Goal: Task Accomplishment & Management: Manage account settings

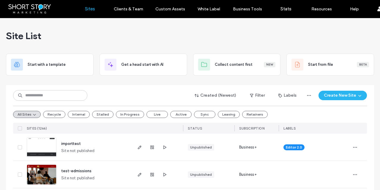
click at [110, 35] on div "Site List" at bounding box center [190, 36] width 368 height 36
click at [47, 96] on input at bounding box center [50, 95] width 74 height 11
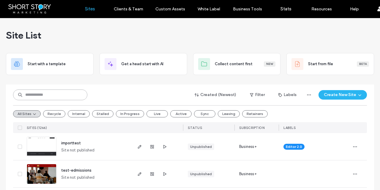
click at [34, 96] on input at bounding box center [50, 95] width 74 height 11
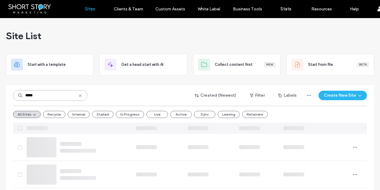
type input "*****"
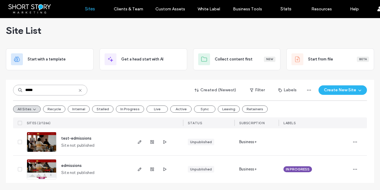
scroll to position [5, 0]
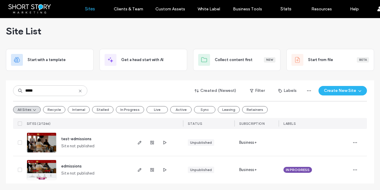
click at [294, 169] on span "IN PROGRESS" at bounding box center [298, 169] width 24 height 5
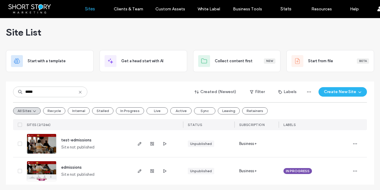
scroll to position [4, 0]
click at [357, 170] on span "button" at bounding box center [355, 172] width 10 height 10
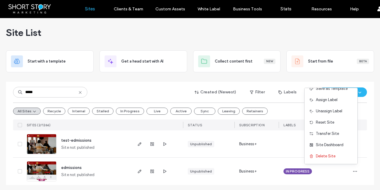
scroll to position [5, 0]
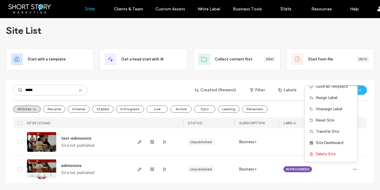
click at [68, 167] on span "edmissions" at bounding box center [71, 166] width 20 height 4
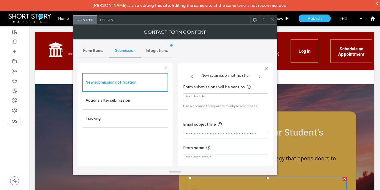
click at [376, 3] on div "x" at bounding box center [376, 3] width 3 height 5
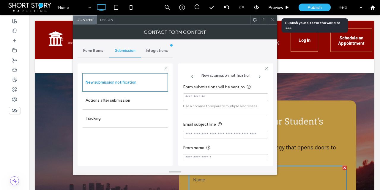
click at [314, 6] on span "Publish" at bounding box center [314, 7] width 14 height 5
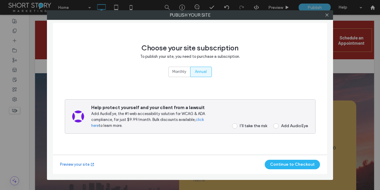
click at [198, 72] on span "Annual" at bounding box center [201, 72] width 12 height 6
click at [238, 127] on label "I’ll take the risk" at bounding box center [247, 126] width 39 height 5
click at [295, 163] on button "Continue to Checkout" at bounding box center [292, 165] width 55 height 10
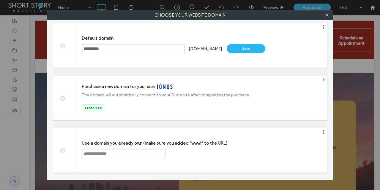
click at [62, 151] on span at bounding box center [62, 150] width 0 height 4
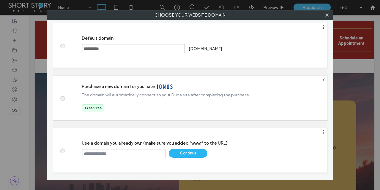
click at [96, 153] on input "text" at bounding box center [124, 154] width 84 height 10
paste input "**********"
type input "**********"
click at [190, 152] on div "Continue" at bounding box center [188, 153] width 39 height 9
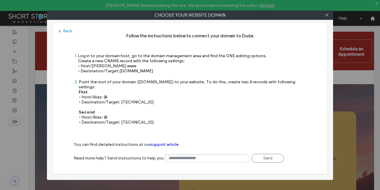
drag, startPoint x: 78, startPoint y: 56, endPoint x: 211, endPoint y: 116, distance: 146.2
click at [211, 116] on div "Follow the instructions below to connect your domain to Duda: 1 Log in to your …" at bounding box center [190, 82] width 232 height 98
copy div "Log in to your domain host, go to the domain management area and find the DNS e…"
drag, startPoint x: 327, startPoint y: 15, endPoint x: 345, endPoint y: 10, distance: 18.9
click at [330, 15] on div at bounding box center [326, 15] width 9 height 9
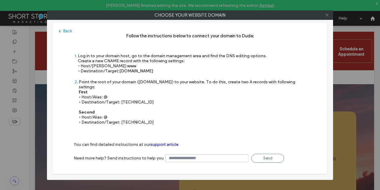
click at [325, 15] on icon at bounding box center [326, 15] width 4 height 4
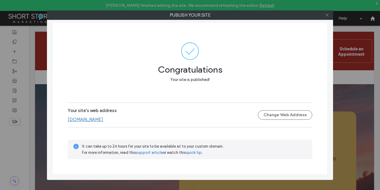
click at [327, 15] on use at bounding box center [326, 15] width 3 height 3
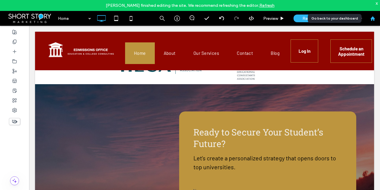
click at [372, 17] on use at bounding box center [372, 18] width 4 height 4
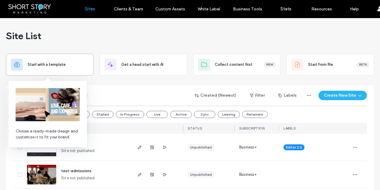
click at [48, 64] on span "Start with a template" at bounding box center [47, 65] width 38 height 6
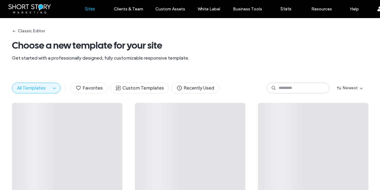
click at [93, 11] on label "Sites" at bounding box center [90, 8] width 10 height 5
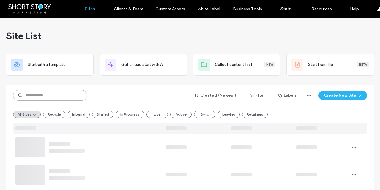
click at [48, 93] on input at bounding box center [50, 95] width 74 height 11
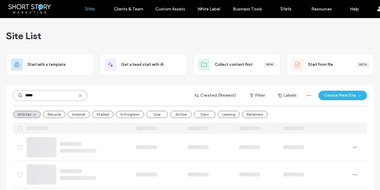
type input "*****"
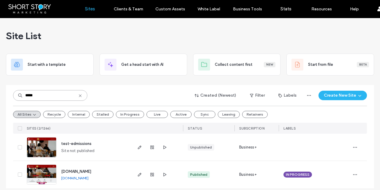
scroll to position [0, 0]
click at [89, 171] on span "[DOMAIN_NAME]" at bounding box center [76, 171] width 30 height 4
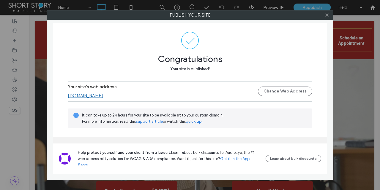
click at [326, 15] on use at bounding box center [326, 15] width 3 height 3
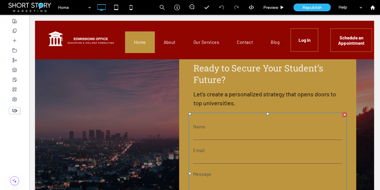
scroll to position [1409, 0]
click at [213, 131] on input "text" at bounding box center [267, 135] width 149 height 9
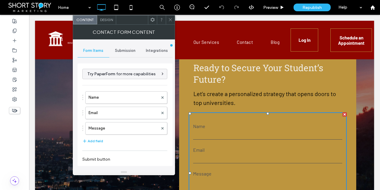
drag, startPoint x: 122, startPoint y: 49, endPoint x: 120, endPoint y: 53, distance: 4.1
click at [121, 50] on span "Submission" at bounding box center [125, 50] width 20 height 5
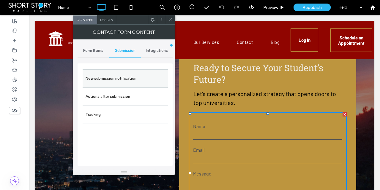
click at [114, 79] on label "New submission notification" at bounding box center [125, 79] width 79 height 12
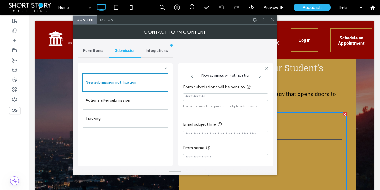
click at [195, 98] on input "Form submissions will be sent to" at bounding box center [225, 98] width 85 height 8
paste input "**********"
type input "**********"
click at [271, 18] on icon at bounding box center [272, 20] width 4 height 4
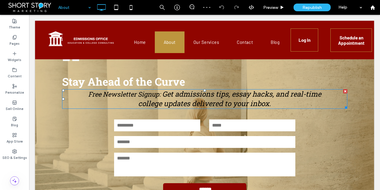
scroll to position [548, 0]
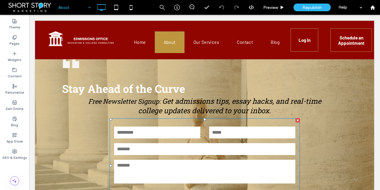
click at [183, 127] on input "text" at bounding box center [157, 133] width 86 height 12
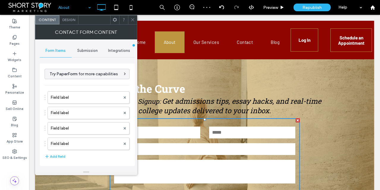
click at [86, 49] on span "Submission" at bounding box center [87, 50] width 20 height 5
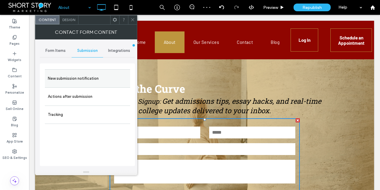
click at [89, 76] on label "New submission notification" at bounding box center [87, 79] width 79 height 12
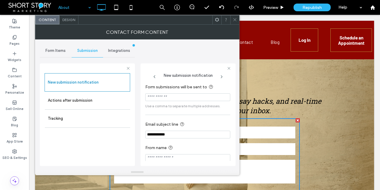
click at [164, 98] on input "Form submissions will be sent to" at bounding box center [187, 98] width 85 height 8
paste input "**********"
type input "**********"
click at [234, 19] on use at bounding box center [234, 19] width 3 height 3
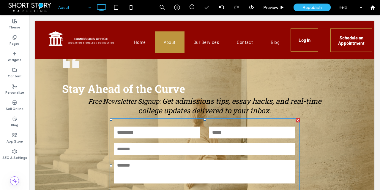
click at [192, 134] on form "******" at bounding box center [205, 165] width 190 height 95
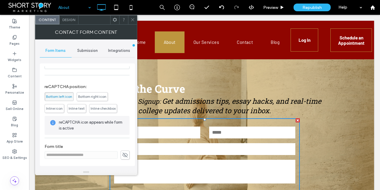
scroll to position [120, 0]
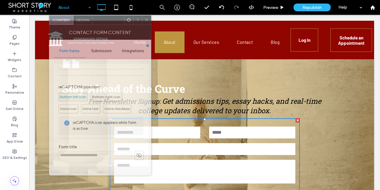
drag, startPoint x: 91, startPoint y: 22, endPoint x: 105, endPoint y: 23, distance: 13.7
click at [105, 23] on div at bounding box center [108, 20] width 32 height 9
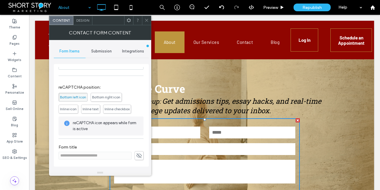
drag, startPoint x: 137, startPoint y: 156, endPoint x: 113, endPoint y: 159, distance: 25.1
click at [137, 156] on icon at bounding box center [139, 156] width 6 height 7
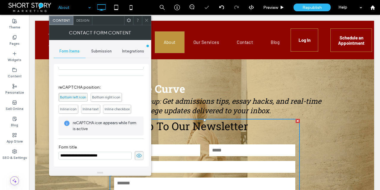
click at [107, 155] on input "**********" at bounding box center [94, 156] width 73 height 8
type input "**********"
click at [136, 155] on icon at bounding box center [139, 156] width 6 height 7
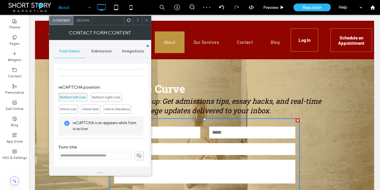
drag, startPoint x: 147, startPoint y: 20, endPoint x: 151, endPoint y: 22, distance: 4.3
click at [147, 20] on icon at bounding box center [146, 20] width 4 height 4
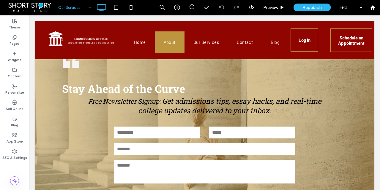
click at [72, 4] on input at bounding box center [73, 7] width 30 height 15
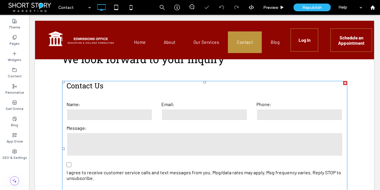
scroll to position [162, 0]
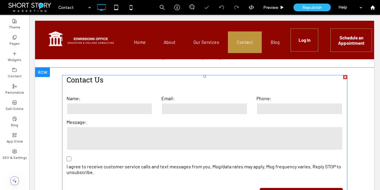
click at [189, 109] on input "email" at bounding box center [204, 109] width 86 height 12
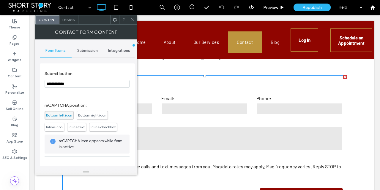
scroll to position [136, 0]
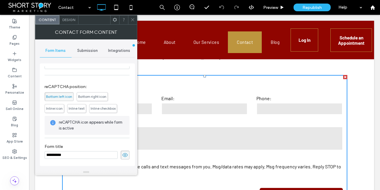
click at [76, 155] on input "**********" at bounding box center [81, 155] width 73 height 8
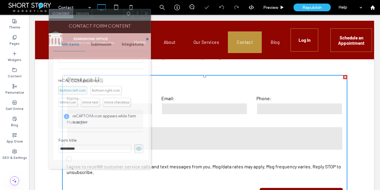
drag, startPoint x: 88, startPoint y: 20, endPoint x: 102, endPoint y: 14, distance: 15.0
click at [102, 14] on div at bounding box center [108, 13] width 32 height 9
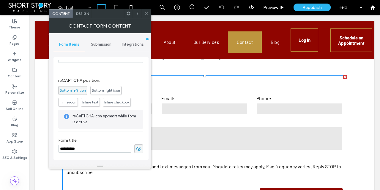
click at [95, 50] on div "Submission" at bounding box center [101, 44] width 32 height 13
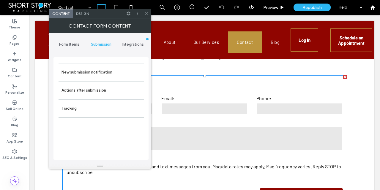
click at [98, 45] on span "Submission" at bounding box center [101, 44] width 20 height 5
click at [97, 75] on label "New submission notification" at bounding box center [100, 73] width 79 height 12
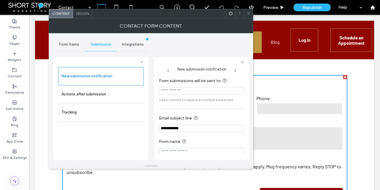
click at [193, 93] on input "Form submissions will be sent to" at bounding box center [201, 91] width 85 height 8
paste input "**********"
type input "**********"
click at [249, 14] on icon at bounding box center [248, 13] width 4 height 4
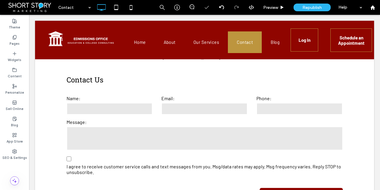
scroll to position [163, 0]
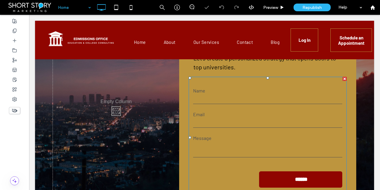
scroll to position [1447, 0]
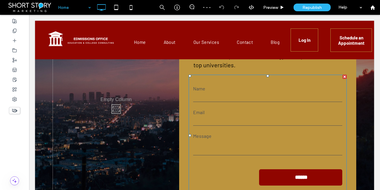
click at [223, 118] on form "Name Email Message ******" at bounding box center [268, 135] width 158 height 121
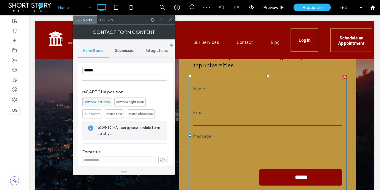
scroll to position [105, 0]
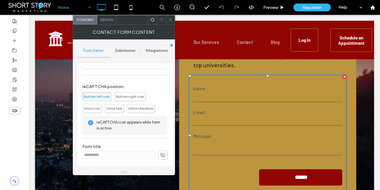
drag, startPoint x: 159, startPoint y: 156, endPoint x: 155, endPoint y: 156, distance: 4.8
click at [160, 156] on icon at bounding box center [163, 155] width 6 height 7
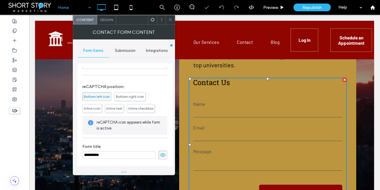
click at [128, 153] on input "**********" at bounding box center [118, 155] width 73 height 8
click at [129, 155] on input "**********" at bounding box center [118, 155] width 73 height 8
type input "**********"
click at [160, 154] on icon at bounding box center [163, 155] width 6 height 7
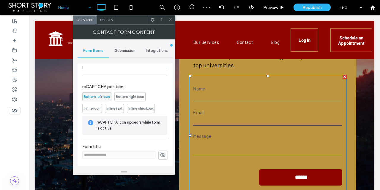
click at [170, 18] on icon at bounding box center [170, 20] width 4 height 4
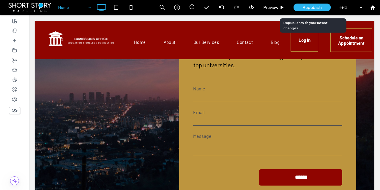
click at [307, 7] on span "Republish" at bounding box center [311, 7] width 19 height 5
click at [317, 6] on span "Republish" at bounding box center [311, 7] width 19 height 5
click at [308, 7] on span "Republish" at bounding box center [311, 7] width 19 height 5
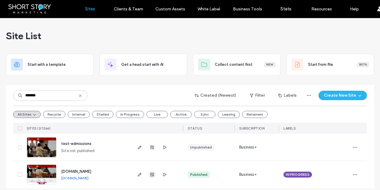
type input "*******"
click at [150, 174] on use "button" at bounding box center [152, 175] width 4 height 4
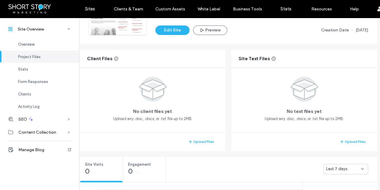
scroll to position [93, 3]
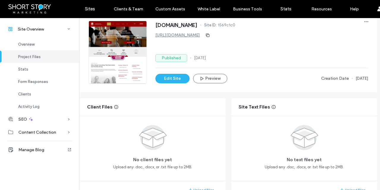
scroll to position [29, 3]
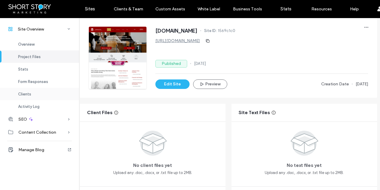
click at [29, 94] on span "Clients" at bounding box center [24, 94] width 13 height 4
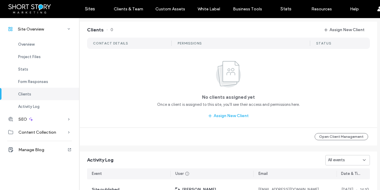
scroll to position [480, 3]
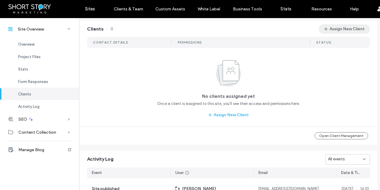
click at [338, 27] on button "Assign New Client" at bounding box center [344, 29] width 51 height 10
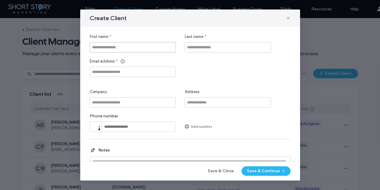
click at [128, 48] on input "First name" at bounding box center [133, 47] width 86 height 10
type input "****"
type input "***"
paste input "**********"
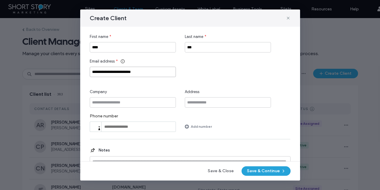
type input "**********"
click at [266, 171] on button "Save & Continue" at bounding box center [265, 172] width 49 height 10
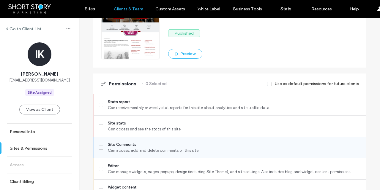
scroll to position [98, 0]
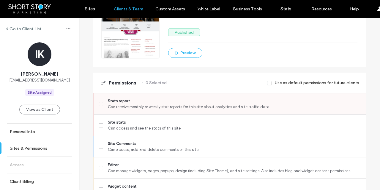
click at [100, 103] on icon at bounding box center [101, 104] width 2 height 2
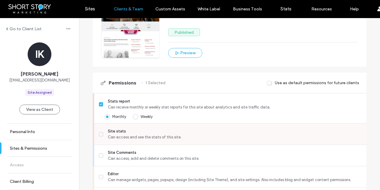
drag, startPoint x: 134, startPoint y: 117, endPoint x: 110, endPoint y: 132, distance: 27.8
click at [133, 118] on span at bounding box center [135, 116] width 5 height 5
drag, startPoint x: 99, startPoint y: 133, endPoint x: 122, endPoint y: 135, distance: 22.4
click at [100, 134] on icon at bounding box center [101, 135] width 2 height 2
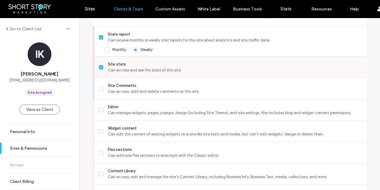
scroll to position [165, 0]
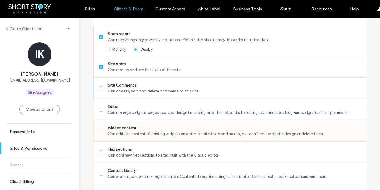
click at [100, 130] on icon at bounding box center [101, 131] width 2 height 2
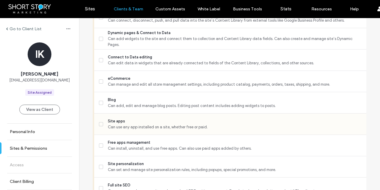
scroll to position [346, 0]
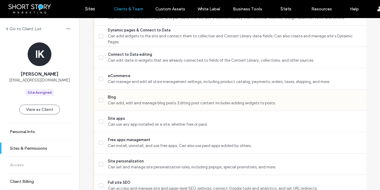
drag, startPoint x: 99, startPoint y: 100, endPoint x: 100, endPoint y: 104, distance: 4.3
click at [100, 100] on icon at bounding box center [101, 100] width 2 height 2
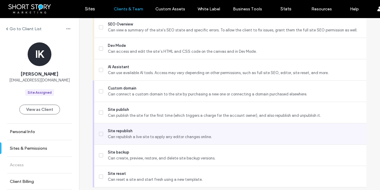
scroll to position [527, 0]
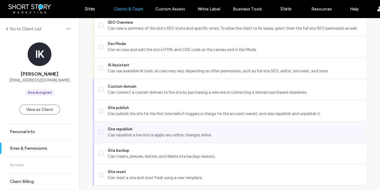
click at [100, 132] on icon at bounding box center [101, 133] width 2 height 2
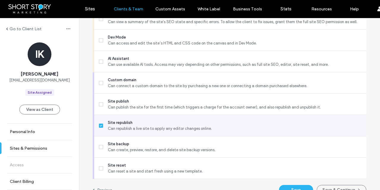
scroll to position [544, 0]
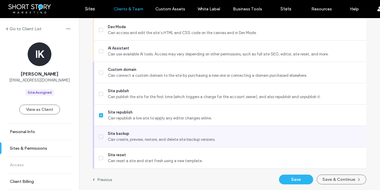
click at [100, 136] on icon at bounding box center [101, 137] width 2 height 2
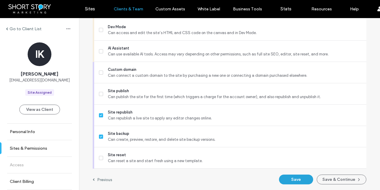
click at [294, 179] on button "Save" at bounding box center [296, 180] width 34 height 10
click at [288, 180] on button "Save" at bounding box center [296, 180] width 34 height 10
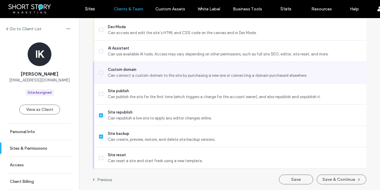
scroll to position [0, 0]
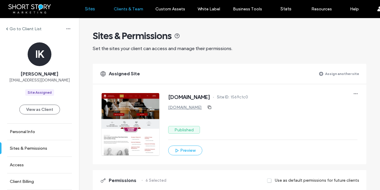
click at [91, 9] on label "Sites" at bounding box center [90, 8] width 10 height 5
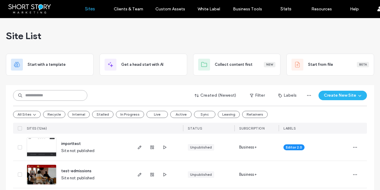
click at [53, 94] on input at bounding box center [50, 95] width 74 height 11
type input "*****"
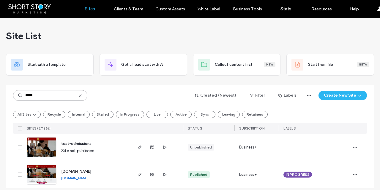
scroll to position [5, 0]
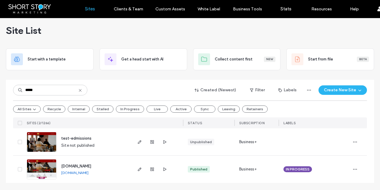
click at [19, 170] on icon at bounding box center [20, 170] width 2 height 2
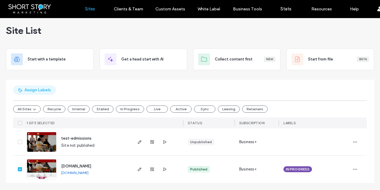
click at [32, 90] on button "Assign Labels" at bounding box center [34, 91] width 43 height 10
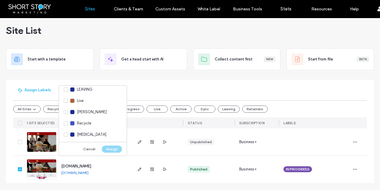
scroll to position [170, 0]
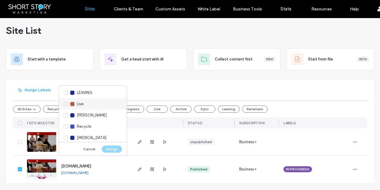
click at [77, 104] on span "Live" at bounding box center [80, 104] width 7 height 6
click at [112, 149] on button "Assign" at bounding box center [112, 149] width 20 height 7
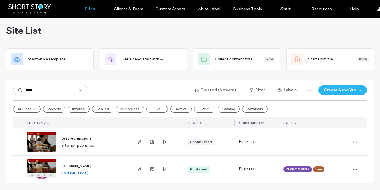
click at [86, 166] on span "[DOMAIN_NAME]" at bounding box center [76, 166] width 30 height 4
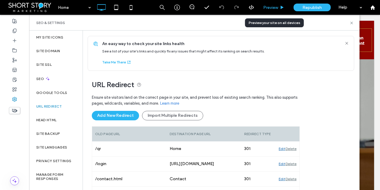
click at [272, 7] on span "Preview" at bounding box center [270, 7] width 15 height 5
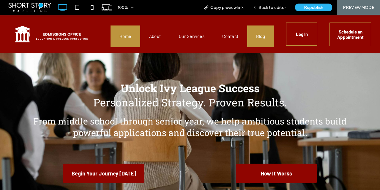
click at [265, 37] on link "Blog" at bounding box center [260, 37] width 27 height 22
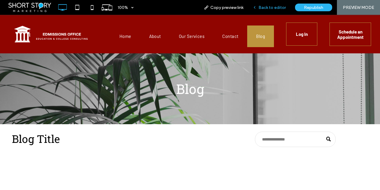
click at [276, 7] on span "Back to editor" at bounding box center [271, 7] width 27 height 5
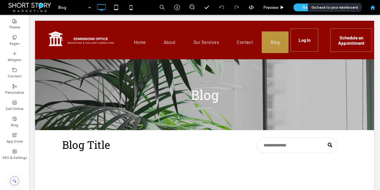
click at [371, 7] on use at bounding box center [372, 7] width 4 height 4
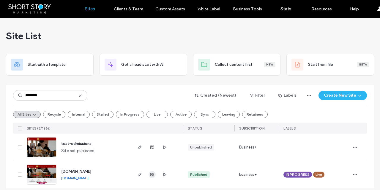
type input "********"
click at [150, 174] on icon "button" at bounding box center [152, 174] width 5 height 5
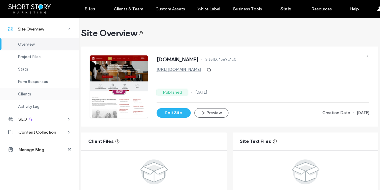
click at [30, 93] on span "Clients" at bounding box center [24, 94] width 13 height 4
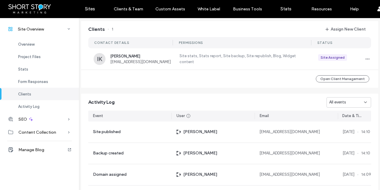
scroll to position [480, 0]
click at [365, 58] on icon "button" at bounding box center [367, 58] width 5 height 5
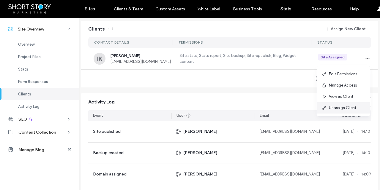
click at [349, 108] on span "Unassign Client" at bounding box center [343, 108] width 28 height 6
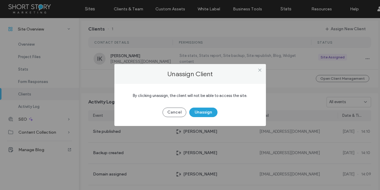
click at [207, 112] on button "Unassign" at bounding box center [203, 113] width 28 height 10
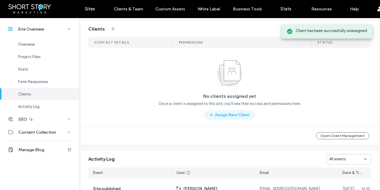
click at [227, 114] on button "Assign New Client" at bounding box center [229, 115] width 51 height 10
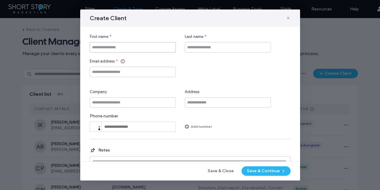
click at [132, 47] on input "First name" at bounding box center [133, 47] width 86 height 10
type input "****"
type input "***"
paste input "**********"
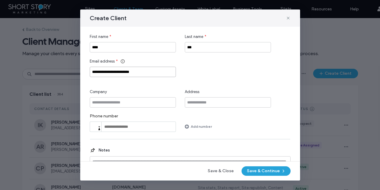
type input "**********"
click at [264, 171] on button "Save & Continue" at bounding box center [265, 172] width 49 height 10
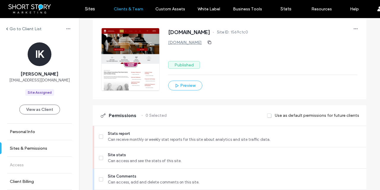
scroll to position [73, 0]
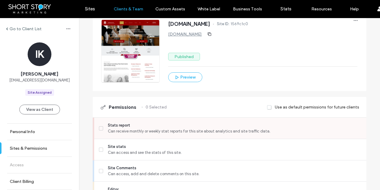
drag, startPoint x: 99, startPoint y: 127, endPoint x: 99, endPoint y: 131, distance: 3.6
click at [100, 128] on icon at bounding box center [101, 129] width 2 height 2
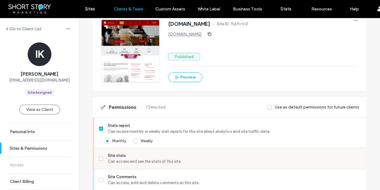
drag, startPoint x: 134, startPoint y: 141, endPoint x: 120, endPoint y: 151, distance: 17.8
click at [134, 141] on span at bounding box center [135, 141] width 5 height 5
drag, startPoint x: 99, startPoint y: 156, endPoint x: 118, endPoint y: 152, distance: 19.9
click at [100, 157] on span at bounding box center [101, 159] width 4 height 4
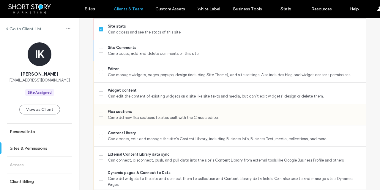
scroll to position [204, 0]
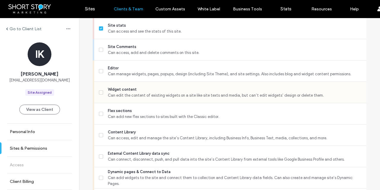
click at [100, 93] on icon at bounding box center [101, 93] width 2 height 2
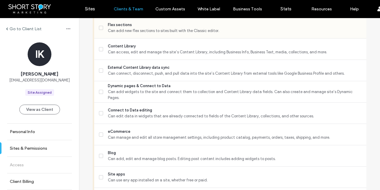
scroll to position [295, 0]
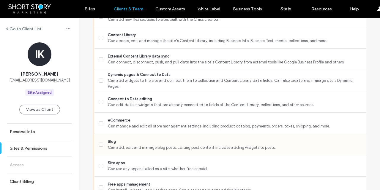
click at [99, 144] on span at bounding box center [101, 145] width 4 height 4
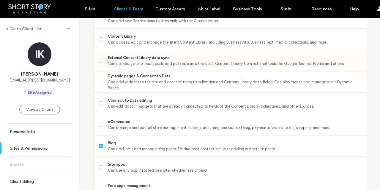
scroll to position [299, 0]
click at [108, 42] on span "Can access, edit and manage the site’s Content Library, including Business Info…" at bounding box center [235, 43] width 254 height 6
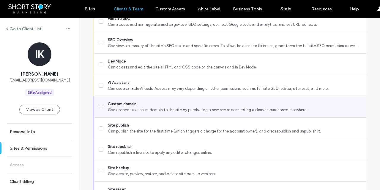
scroll to position [523, 0]
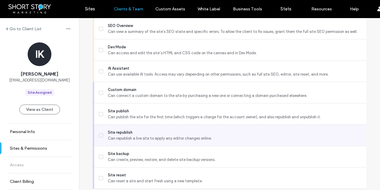
click at [104, 137] on label "Site republish Can republish a live site to apply any editor changes online." at bounding box center [230, 136] width 262 height 12
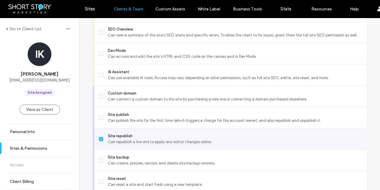
scroll to position [544, 0]
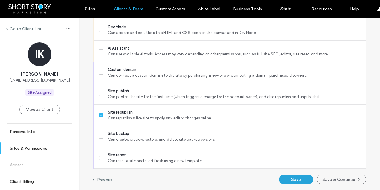
click at [295, 179] on button "Save" at bounding box center [296, 180] width 34 height 10
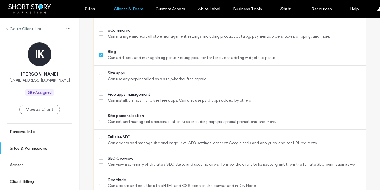
scroll to position [0, 0]
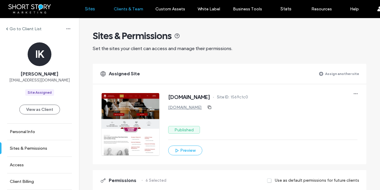
click at [89, 9] on label "Sites" at bounding box center [90, 8] width 10 height 5
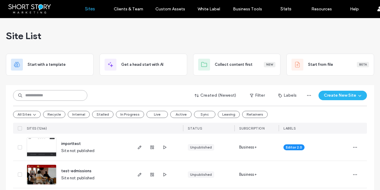
click at [46, 96] on input at bounding box center [50, 95] width 74 height 11
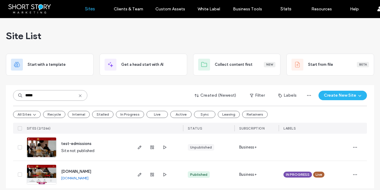
type input "*****"
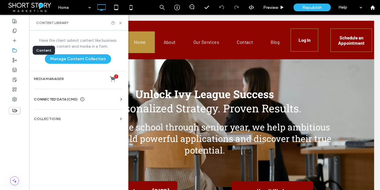
click at [15, 51] on icon at bounding box center [14, 50] width 5 height 5
click at [16, 19] on icon at bounding box center [14, 21] width 5 height 5
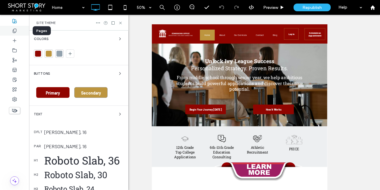
click at [15, 30] on icon at bounding box center [14, 31] width 5 height 5
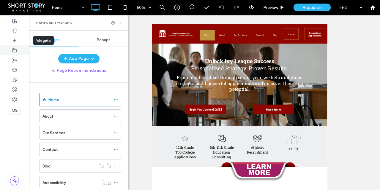
drag, startPoint x: 16, startPoint y: 41, endPoint x: 13, endPoint y: 48, distance: 8.4
click at [16, 41] on icon at bounding box center [14, 40] width 5 height 5
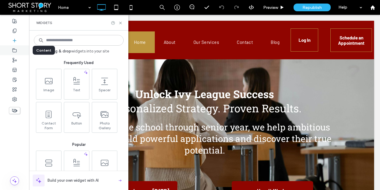
click at [14, 50] on icon at bounding box center [14, 50] width 5 height 5
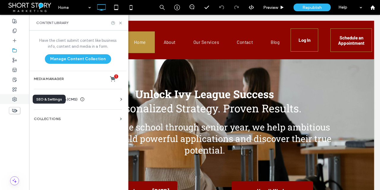
click at [14, 97] on use at bounding box center [14, 99] width 4 height 4
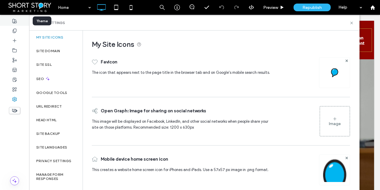
click at [16, 21] on use at bounding box center [14, 21] width 4 height 4
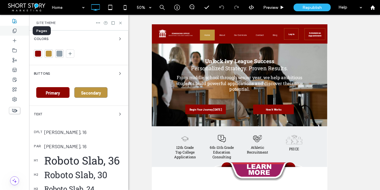
click at [16, 30] on use at bounding box center [14, 31] width 3 height 4
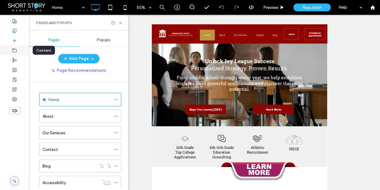
click at [15, 50] on icon at bounding box center [14, 50] width 5 height 5
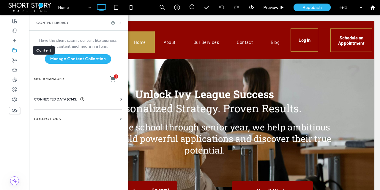
click at [15, 50] on icon at bounding box center [14, 50] width 5 height 5
click at [15, 49] on use at bounding box center [15, 50] width 4 height 4
click at [60, 98] on span "CONNECTED DATA (CMS)" at bounding box center [56, 99] width 44 height 6
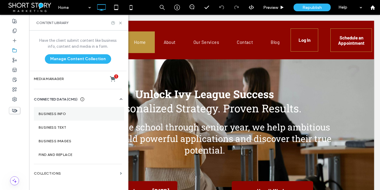
click at [56, 113] on label "Business Info" at bounding box center [79, 114] width 81 height 4
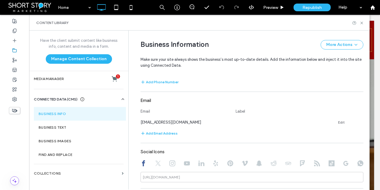
scroll to position [276, 0]
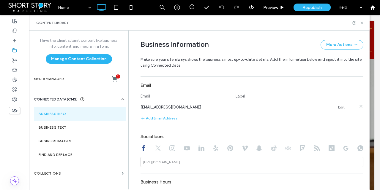
click at [339, 107] on link "Edit" at bounding box center [341, 107] width 7 height 5
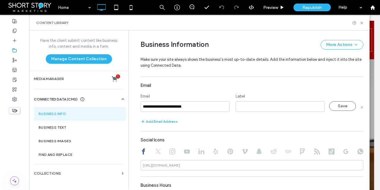
drag, startPoint x: 197, startPoint y: 107, endPoint x: 123, endPoint y: 103, distance: 74.3
click at [123, 103] on div "Have the client submit content like business info, content and media in a form.…" at bounding box center [199, 110] width 340 height 159
type input "**********"
click at [244, 105] on input at bounding box center [279, 107] width 89 height 10
type input "**********"
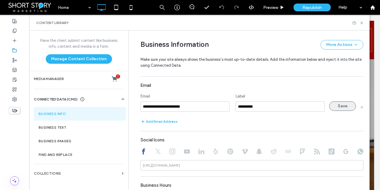
click at [338, 107] on button "Save" at bounding box center [342, 107] width 27 height 10
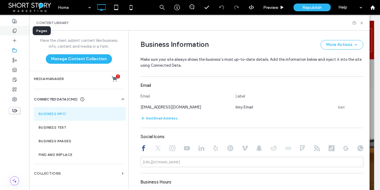
click at [15, 29] on use at bounding box center [14, 31] width 3 height 4
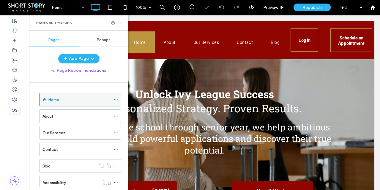
scroll to position [0, 0]
click at [64, 97] on div "Home" at bounding box center [79, 100] width 62 height 6
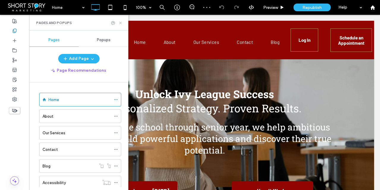
click at [122, 23] on icon at bounding box center [120, 23] width 4 height 4
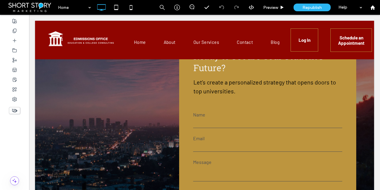
scroll to position [1410, 0]
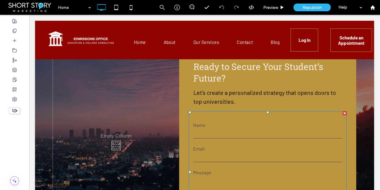
click at [240, 153] on input "email" at bounding box center [267, 157] width 149 height 9
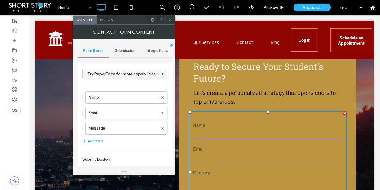
type input "******"
type input "**********"
click at [126, 51] on span "Submission" at bounding box center [125, 50] width 20 height 5
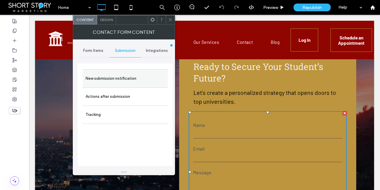
click at [133, 79] on label "New submission notification" at bounding box center [125, 79] width 79 height 12
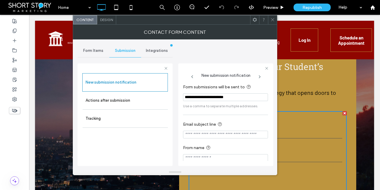
click at [250, 98] on input "**********" at bounding box center [225, 98] width 85 height 8
drag, startPoint x: 200, startPoint y: 97, endPoint x: 172, endPoint y: 96, distance: 27.9
click at [172, 96] on div "**********" at bounding box center [124, 114] width 95 height 110
paste input "Form submissions will be sent to"
click at [244, 95] on input "**********" at bounding box center [225, 98] width 85 height 8
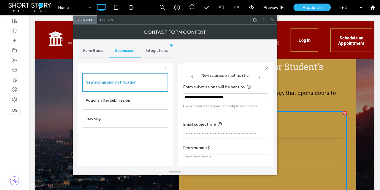
click at [246, 97] on input "**********" at bounding box center [225, 98] width 85 height 8
type input "**********"
click at [211, 54] on div "**********" at bounding box center [174, 104] width 195 height 130
drag, startPoint x: 273, startPoint y: 23, endPoint x: 259, endPoint y: 29, distance: 16.1
click at [273, 23] on span at bounding box center [272, 19] width 4 height 9
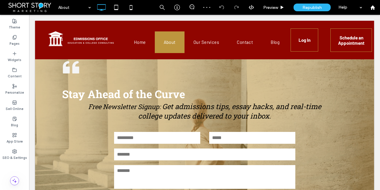
scroll to position [542, 0]
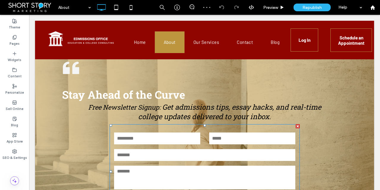
click at [184, 174] on textarea at bounding box center [204, 178] width 181 height 24
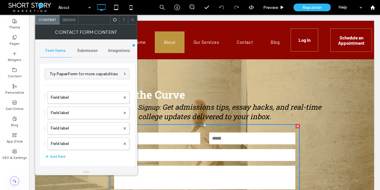
click at [86, 50] on span "Submission" at bounding box center [87, 50] width 20 height 5
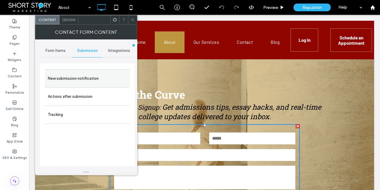
drag, startPoint x: 80, startPoint y: 77, endPoint x: 92, endPoint y: 81, distance: 12.9
click at [80, 77] on label "New submission notification" at bounding box center [87, 79] width 79 height 12
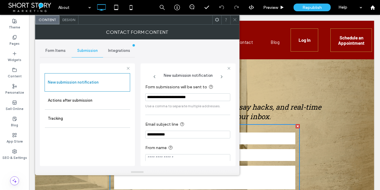
click at [206, 97] on input "**********" at bounding box center [187, 98] width 85 height 8
paste input "Form submissions will be sent to"
type input "**********"
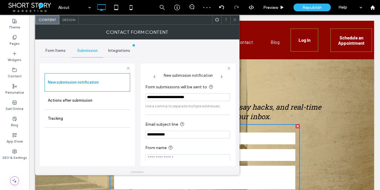
click at [234, 19] on icon at bounding box center [234, 20] width 4 height 4
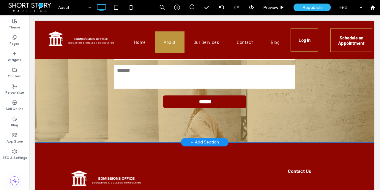
scroll to position [631, 0]
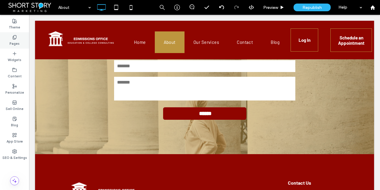
click at [14, 39] on icon at bounding box center [14, 37] width 5 height 5
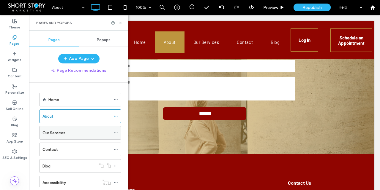
click at [56, 133] on label "Our Services" at bounding box center [53, 133] width 23 height 10
click at [121, 22] on use at bounding box center [120, 23] width 2 height 2
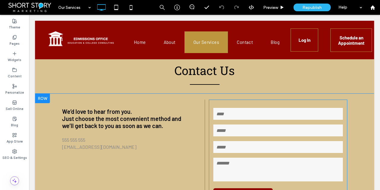
scroll to position [1124, 0]
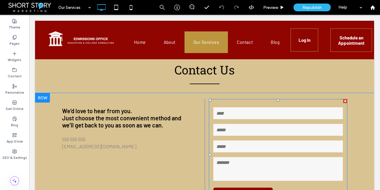
click at [248, 140] on div at bounding box center [278, 147] width 138 height 14
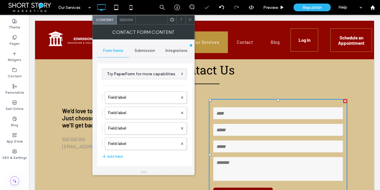
click at [141, 52] on span "Submission" at bounding box center [144, 50] width 20 height 5
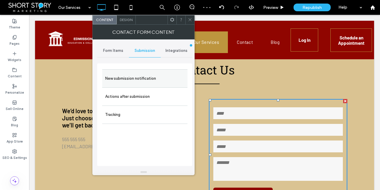
click at [140, 77] on label "New submission notification" at bounding box center [144, 79] width 79 height 12
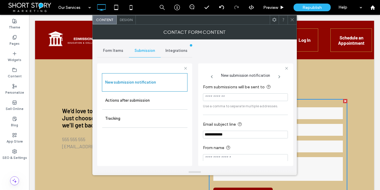
click at [219, 98] on input "Form submissions will be sent to" at bounding box center [245, 98] width 85 height 8
paste input "**********"
type input "**********"
click at [113, 51] on span "Form Items" at bounding box center [113, 50] width 20 height 5
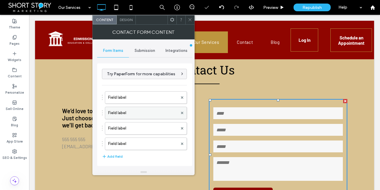
scroll to position [121, 0]
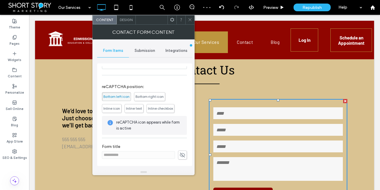
drag, startPoint x: 178, startPoint y: 155, endPoint x: 174, endPoint y: 156, distance: 4.5
click at [180, 155] on use at bounding box center [182, 155] width 5 height 5
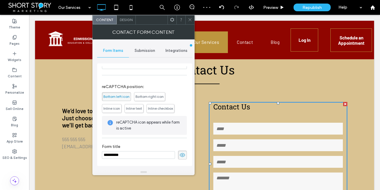
click at [139, 155] on input "**********" at bounding box center [138, 155] width 73 height 8
type input "**********"
click at [179, 156] on icon at bounding box center [182, 155] width 6 height 7
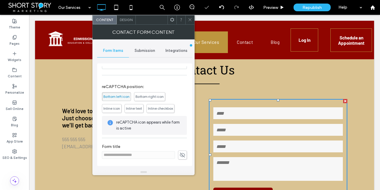
drag, startPoint x: 189, startPoint y: 19, endPoint x: 188, endPoint y: 23, distance: 4.7
click at [189, 20] on icon at bounding box center [190, 20] width 4 height 4
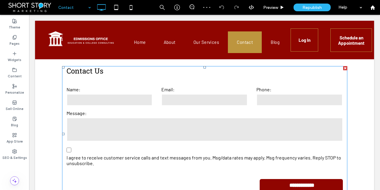
scroll to position [170, 0]
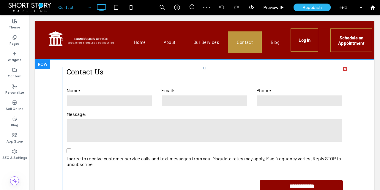
click at [185, 102] on input "email" at bounding box center [204, 101] width 86 height 12
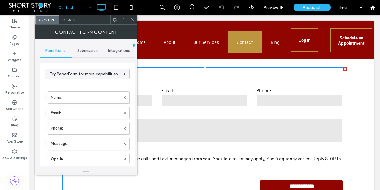
click at [84, 50] on span "Submission" at bounding box center [87, 50] width 20 height 5
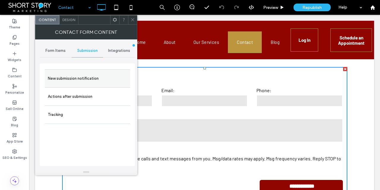
click at [83, 80] on label "New submission notification" at bounding box center [87, 79] width 79 height 12
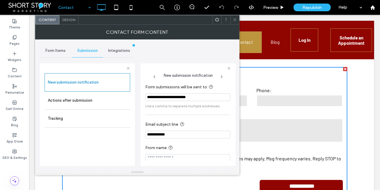
drag, startPoint x: 211, startPoint y: 98, endPoint x: 140, endPoint y: 97, distance: 71.3
click at [140, 97] on div "**********" at bounding box center [137, 104] width 195 height 130
paste input "Form submissions will be sent to"
type input "**********"
click at [235, 22] on icon at bounding box center [234, 20] width 4 height 4
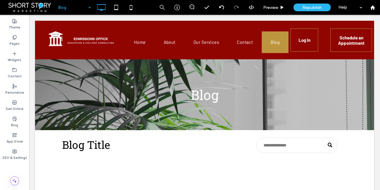
scroll to position [0, 0]
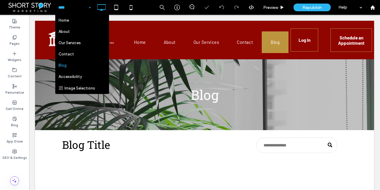
click at [64, 6] on input at bounding box center [73, 7] width 30 height 15
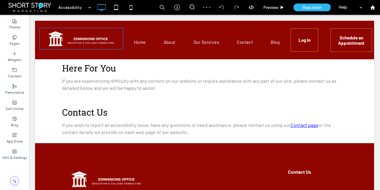
scroll to position [248, 0]
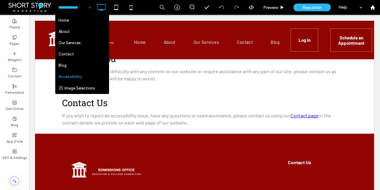
click at [68, 6] on input at bounding box center [73, 7] width 30 height 15
drag, startPoint x: 14, startPoint y: 166, endPoint x: 23, endPoint y: 163, distance: 10.0
click at [14, 166] on div at bounding box center [14, 166] width 29 height 6
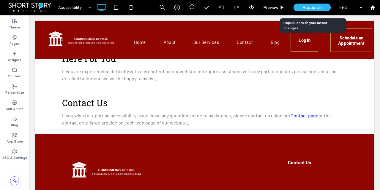
click at [308, 7] on span "Republish" at bounding box center [311, 7] width 19 height 5
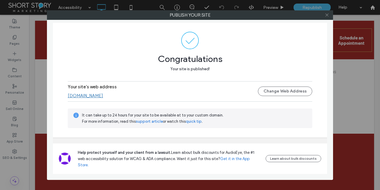
click at [327, 15] on icon at bounding box center [326, 15] width 4 height 4
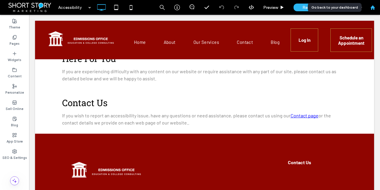
click at [373, 8] on use at bounding box center [372, 7] width 4 height 4
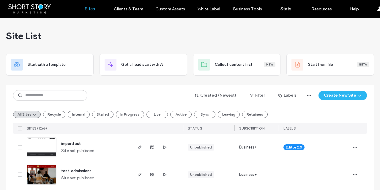
click at [135, 33] on div "Site List" at bounding box center [190, 36] width 368 height 36
